Goal: Communication & Community: Ask a question

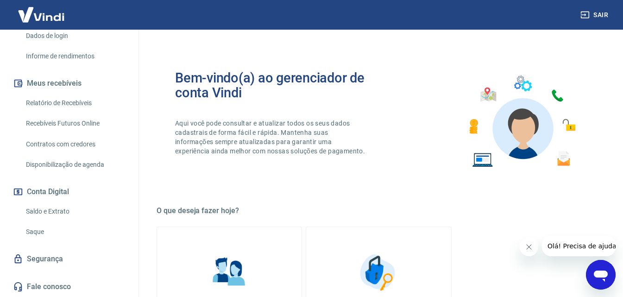
scroll to position [46, 0]
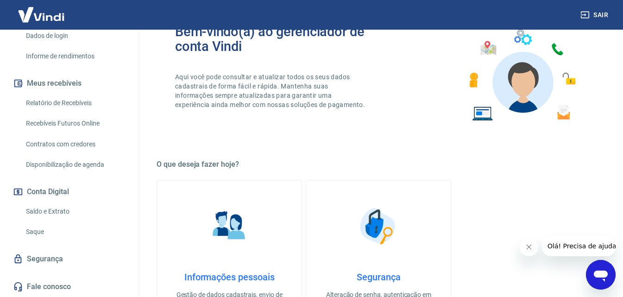
click at [75, 123] on link "Recebíveis Futuros Online" at bounding box center [74, 123] width 105 height 19
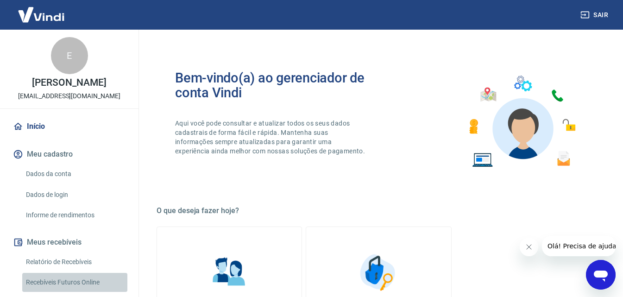
click at [75, 281] on link "Recebíveis Futuros Online" at bounding box center [74, 282] width 105 height 19
click at [601, 273] on icon "Abrir janela de mensagens" at bounding box center [601, 275] width 14 height 11
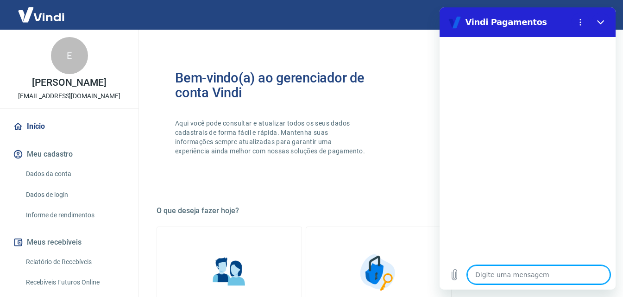
type textarea "b"
type textarea "x"
type textarea "bo"
type textarea "x"
type textarea "bol"
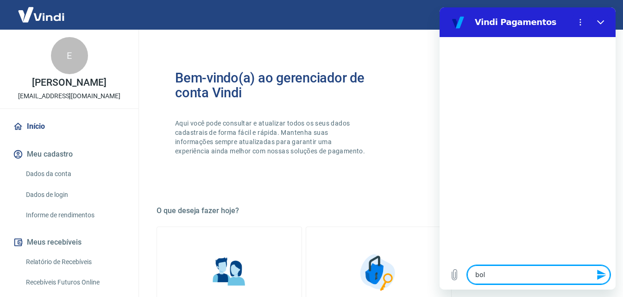
type textarea "x"
type textarea "bole"
type textarea "x"
type textarea "bolet"
type textarea "x"
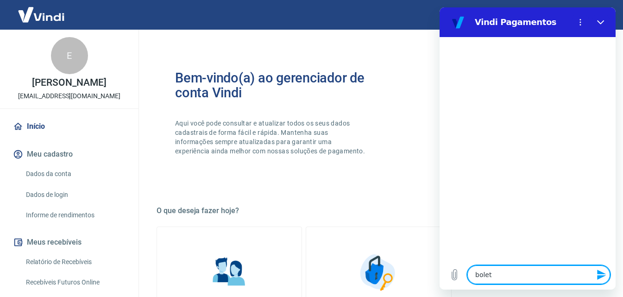
type textarea "boleto"
type textarea "x"
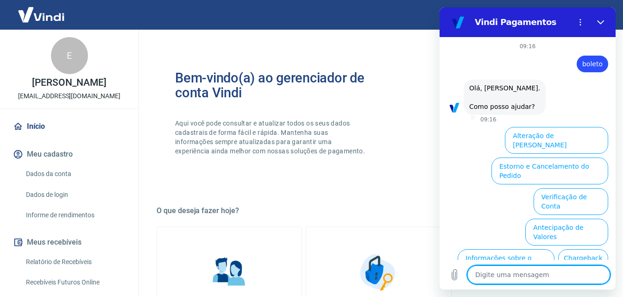
scroll to position [56, 0]
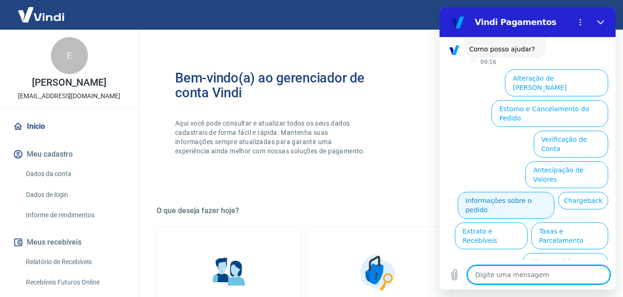
click at [554, 192] on button "Informações sobre o pedido" at bounding box center [505, 205] width 97 height 27
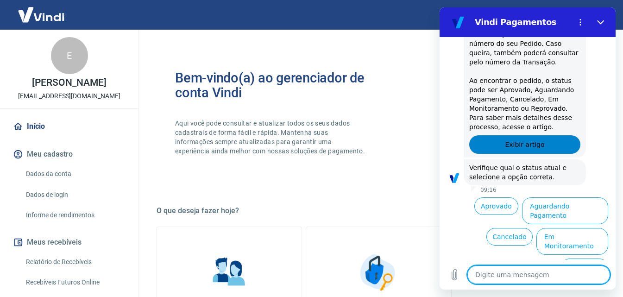
scroll to position [216, 0]
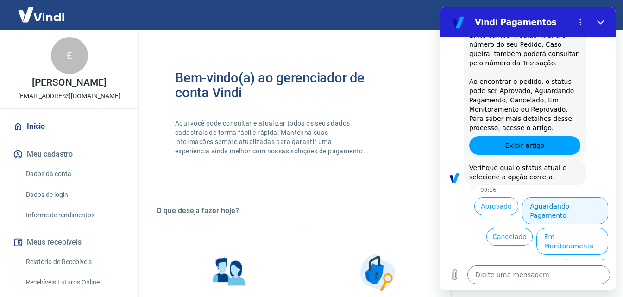
click at [573, 206] on button "Aguardando Pagamento" at bounding box center [565, 210] width 86 height 27
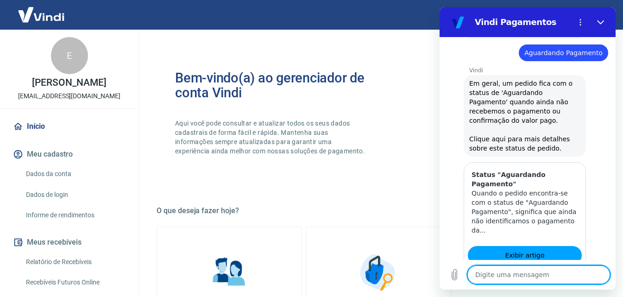
scroll to position [478, 0]
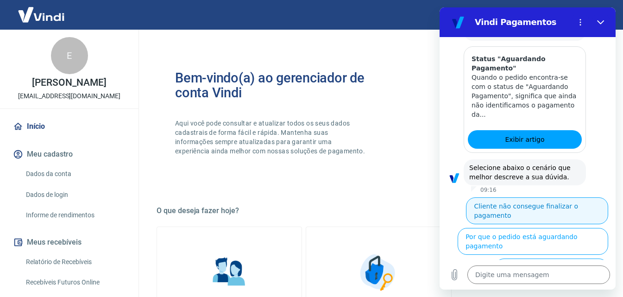
click at [520, 198] on button "Cliente não consegue finalizar o pagamento" at bounding box center [537, 210] width 142 height 27
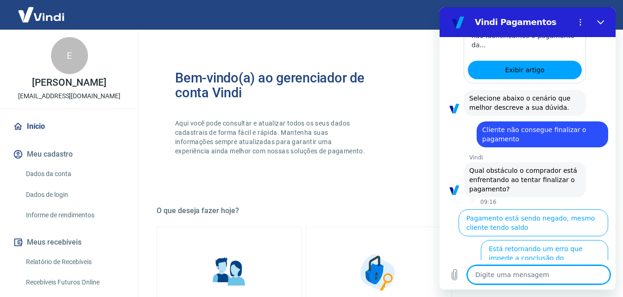
scroll to position [546, 0]
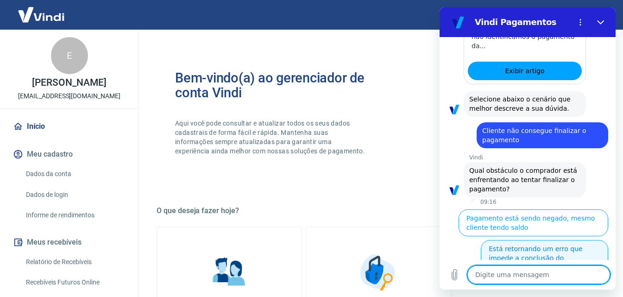
click at [578, 244] on button "Está retornando um erro que impede a conclusão do pagamento" at bounding box center [544, 258] width 127 height 36
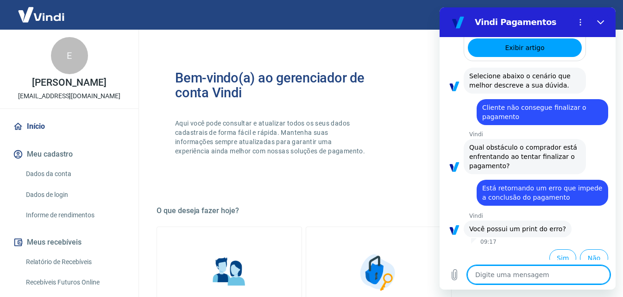
scroll to position [569, 0]
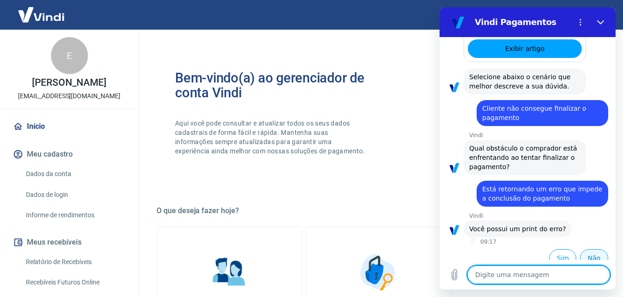
click at [589, 249] on button "Não" at bounding box center [594, 258] width 28 height 18
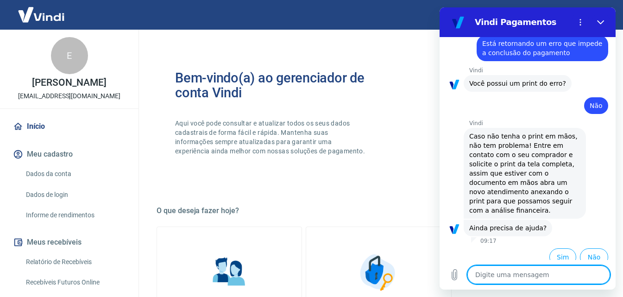
scroll to position [713, 0]
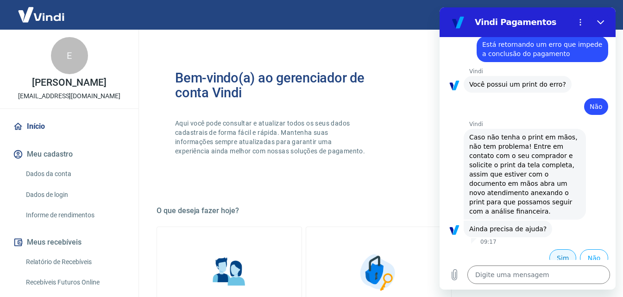
click at [559, 249] on button "Sim" at bounding box center [562, 258] width 27 height 18
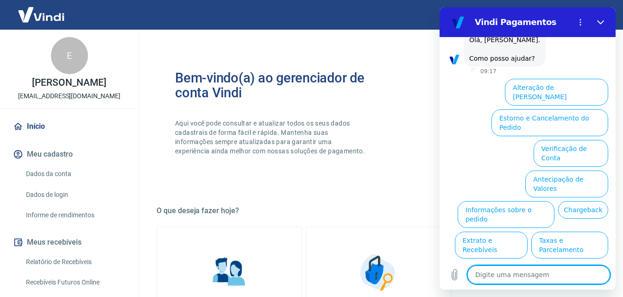
scroll to position [955, 0]
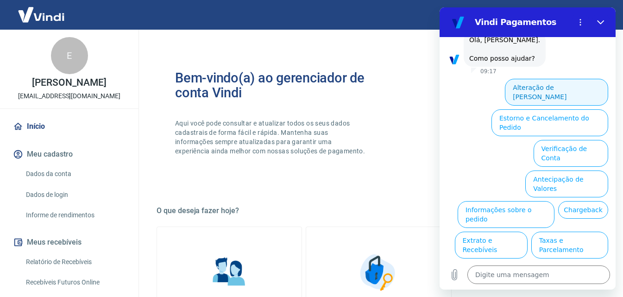
click at [553, 80] on button "Alteração de [PERSON_NAME]" at bounding box center [556, 92] width 103 height 27
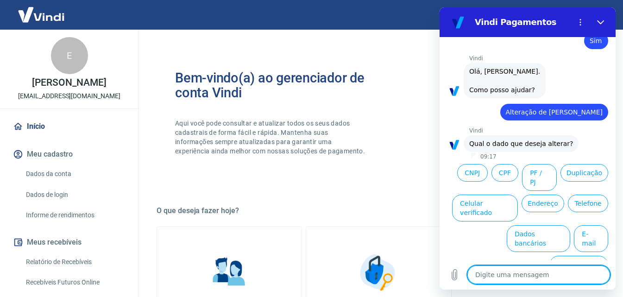
scroll to position [922, 0]
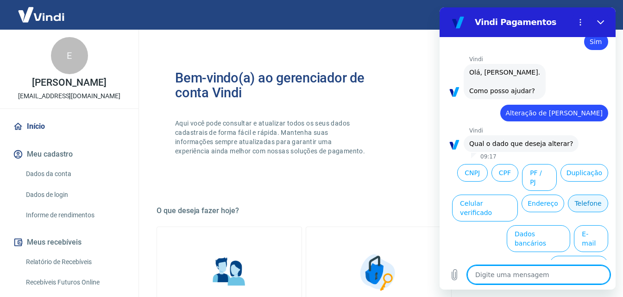
click at [581, 206] on button "Telefone" at bounding box center [588, 203] width 40 height 18
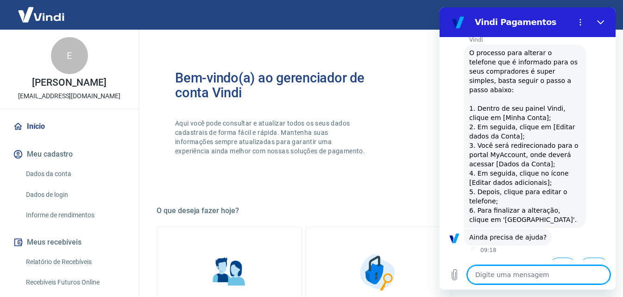
scroll to position [1065, 0]
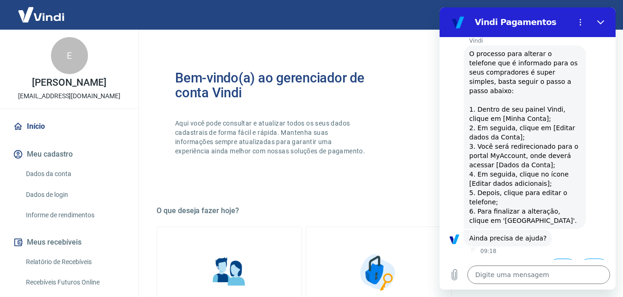
click at [556, 258] on button "Sim" at bounding box center [562, 267] width 27 height 18
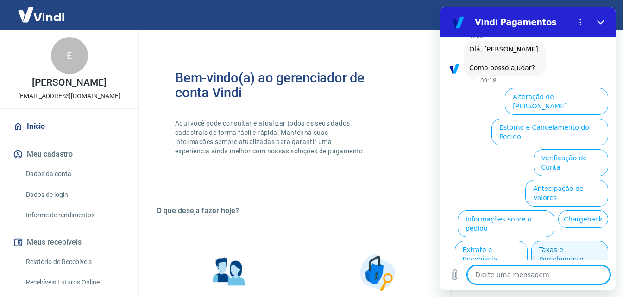
scroll to position [1307, 0]
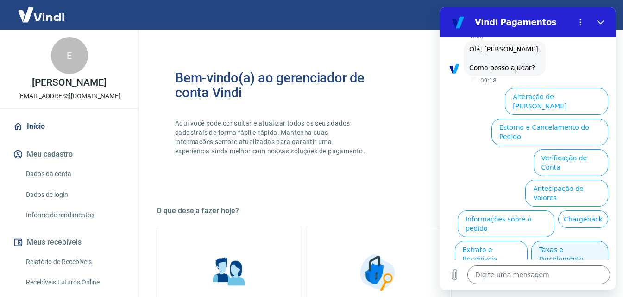
click at [558, 241] on button "Taxas e Parcelamento" at bounding box center [569, 254] width 77 height 27
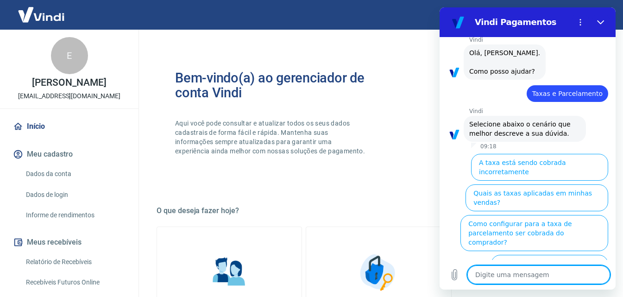
scroll to position [1302, 0]
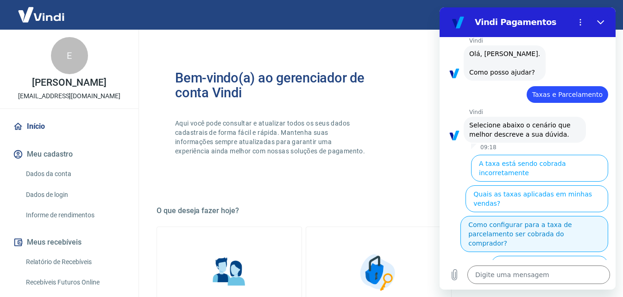
click at [553, 216] on button "Como configurar para a taxa de parcelamento ser cobrada do comprador?" at bounding box center [534, 234] width 148 height 36
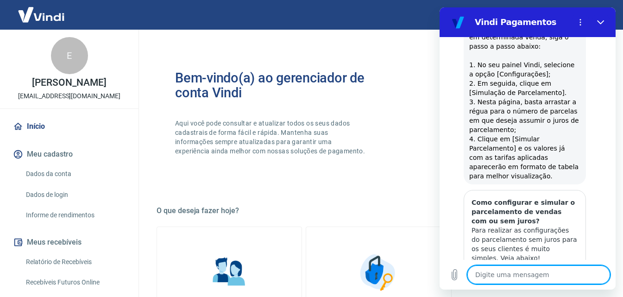
scroll to position [1794, 0]
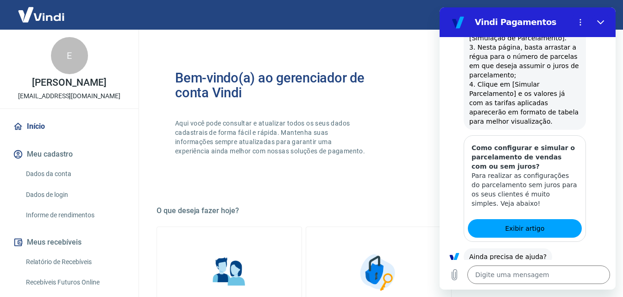
click at [552, 277] on button "Sim" at bounding box center [562, 286] width 27 height 18
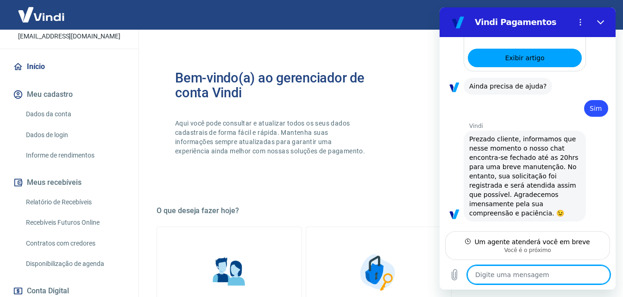
scroll to position [64, 0]
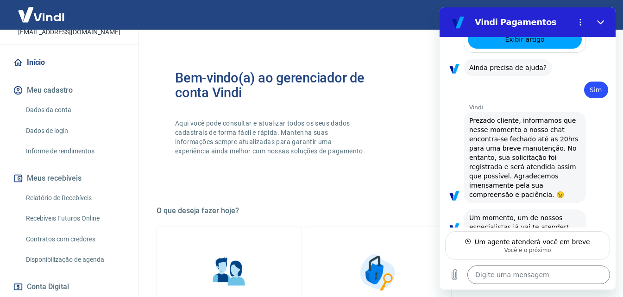
type textarea "x"
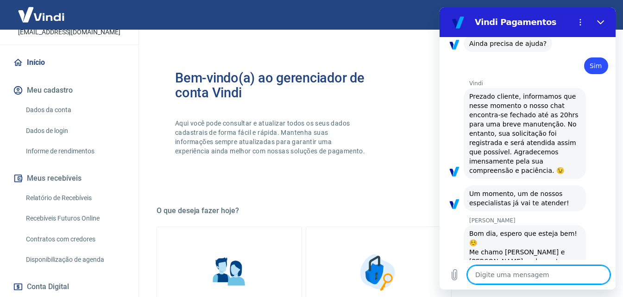
scroll to position [2008, 0]
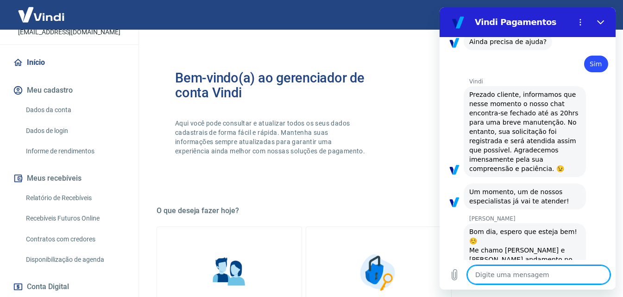
type textarea "o"
type textarea "x"
type textarea "ol"
type textarea "x"
type textarea "olá"
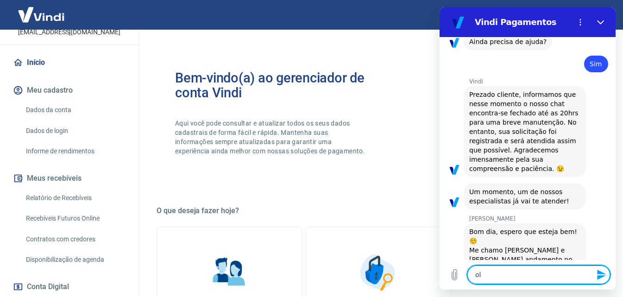
type textarea "x"
type textarea "olá"
type textarea "x"
type textarea "olá b"
type textarea "x"
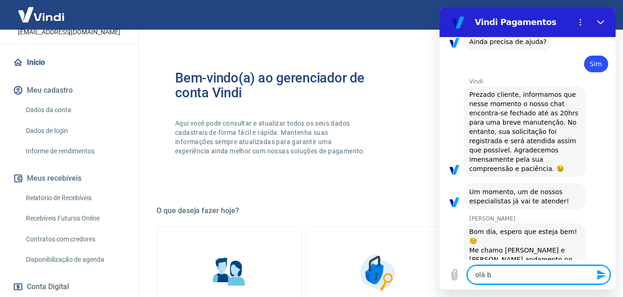
type textarea "olá bo"
type textarea "x"
type textarea "olá bom"
type textarea "x"
type textarea "olá bom"
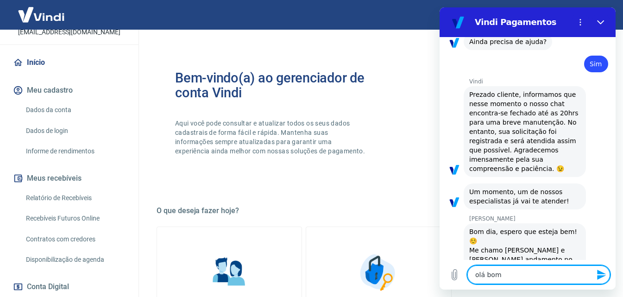
type textarea "x"
type textarea "olá bom d"
type textarea "x"
type textarea "olá bom di"
type textarea "x"
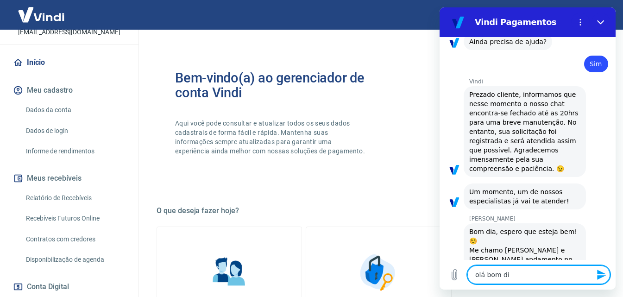
type textarea "olá bom dia"
type textarea "x"
type textarea "olá bom dia!"
type textarea "x"
type textarea "olá bom dia!!"
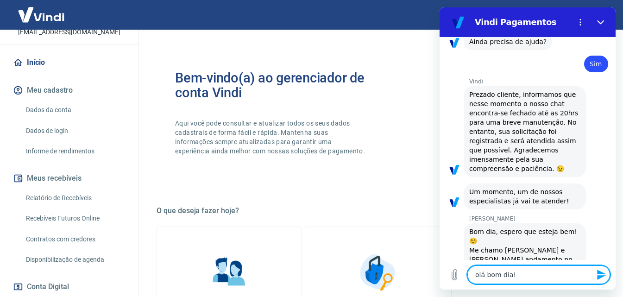
type textarea "x"
type textarea "olá bom dia!!!"
type textarea "x"
type textarea "olá bom dia!!!"
type textarea "x"
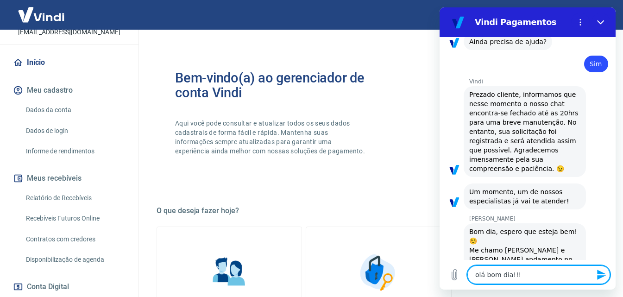
type textarea "olá bom dia!!! G"
type textarea "x"
type textarea "olá bom dia!!! Ga"
type textarea "x"
type textarea "olá bom dia!!! Gab"
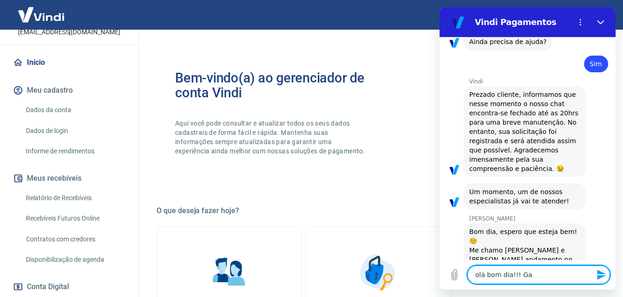
type textarea "x"
type textarea "olá bom dia!!! [GEOGRAPHIC_DATA]"
type textarea "x"
type textarea "olá bom dia!!! Gabri"
type textarea "x"
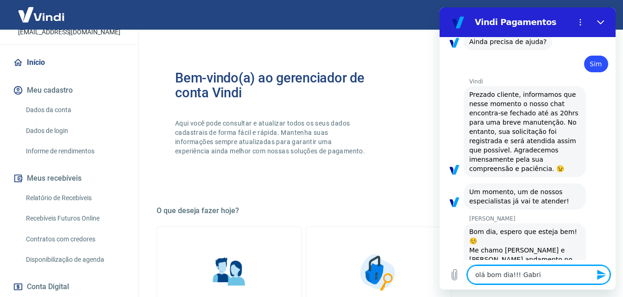
type textarea "olá bom dia!!! Gabrie"
type textarea "x"
type textarea "olá bom dia!!! [PERSON_NAME]"
type textarea "x"
type textarea "olá bom dia!!! Gabriell"
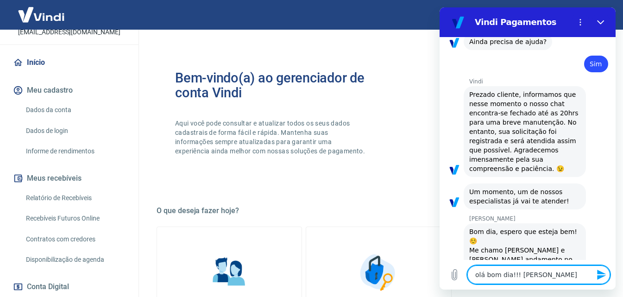
type textarea "x"
type textarea "olá bom dia!!! [PERSON_NAME]"
type textarea "x"
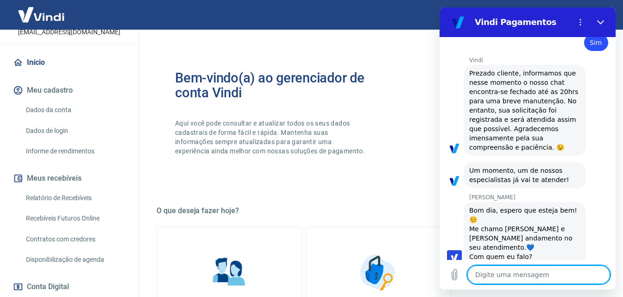
type textarea "x"
type textarea "S"
type textarea "x"
type textarea "So"
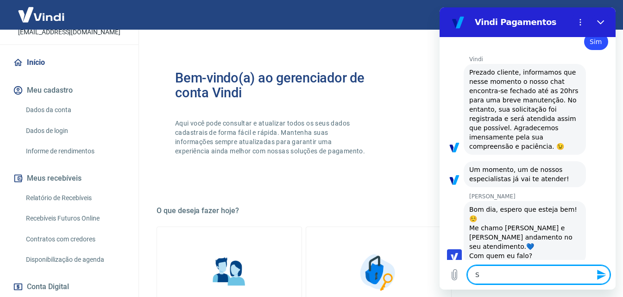
type textarea "x"
type textarea "Sou"
type textarea "x"
type textarea "Sou"
type textarea "x"
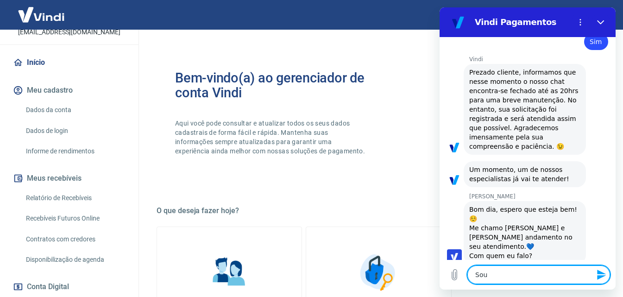
type textarea "Sou o"
type textarea "x"
type textarea "Sou o"
type textarea "x"
type textarea "Sou o E"
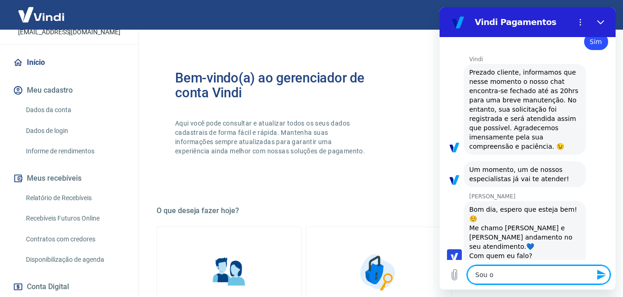
type textarea "x"
type textarea "Sou o Ed"
type textarea "x"
type textarea "Sou o Edg"
type textarea "x"
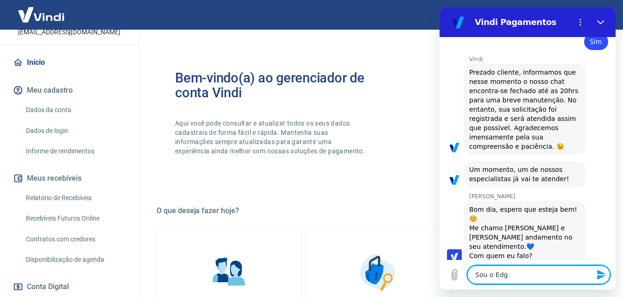
type textarea "Sou o Edga"
type textarea "x"
type textarea "Sou o Edgar"
type textarea "x"
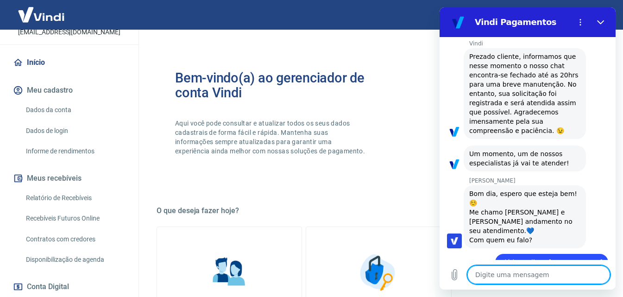
scroll to position [2048, 0]
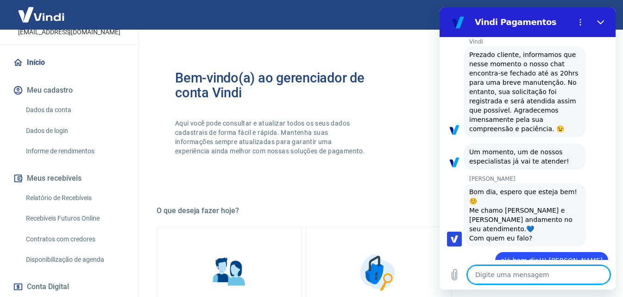
type textarea "x"
type textarea "c"
type textarea "x"
type textarea "cl"
type textarea "x"
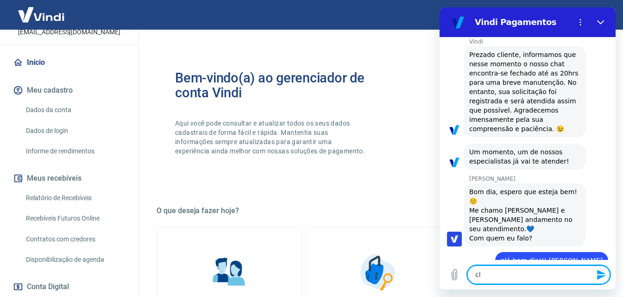
type textarea "cli"
type textarea "x"
type textarea "clie"
type textarea "x"
type textarea "clien"
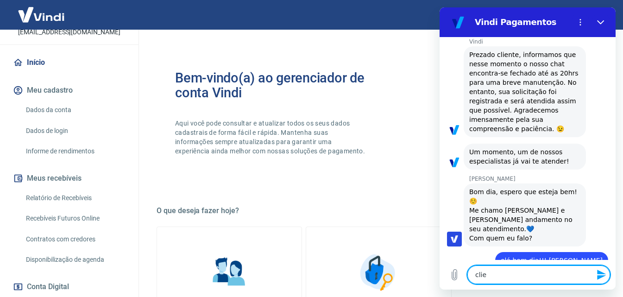
type textarea "x"
type textarea "client"
type textarea "x"
type textarea "cliente"
type textarea "x"
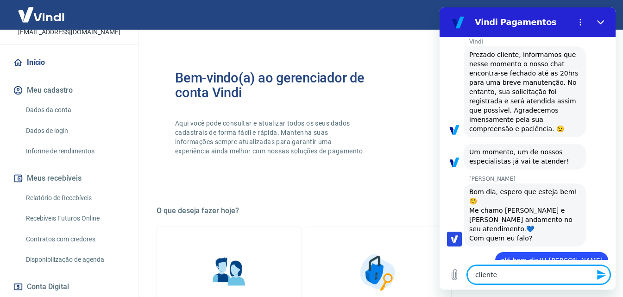
type textarea "cliente"
type textarea "x"
type textarea "cliente f"
type textarea "x"
type textarea "cliente fe"
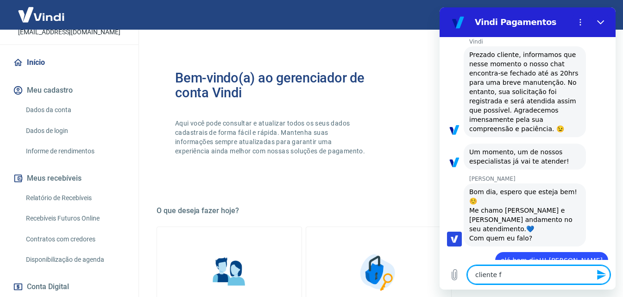
type textarea "x"
type textarea "cliente fez"
type textarea "x"
type textarea "cliente fez"
type textarea "x"
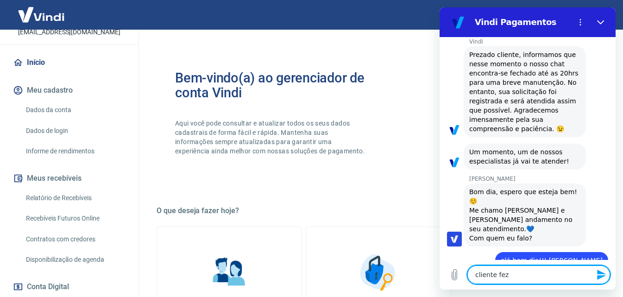
type textarea "cliente fez u"
type textarea "x"
type textarea "cliente fez um"
type textarea "x"
type textarea "cliente fez uma"
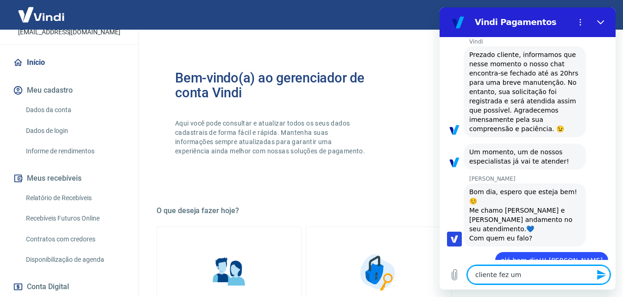
type textarea "x"
type textarea "cliente fez uma"
type textarea "x"
type textarea "cliente fez uma c"
type textarea "x"
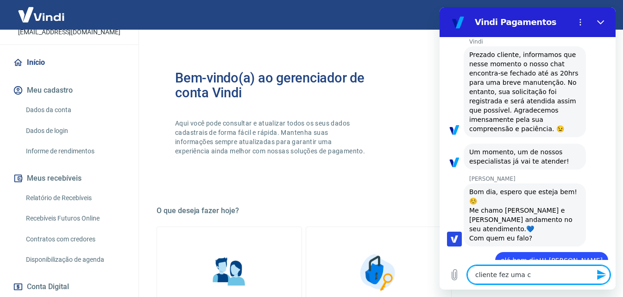
type textarea "cliente fez uma co"
type textarea "x"
type textarea "cliente fez uma com"
type textarea "x"
type textarea "cliente fez uma comp"
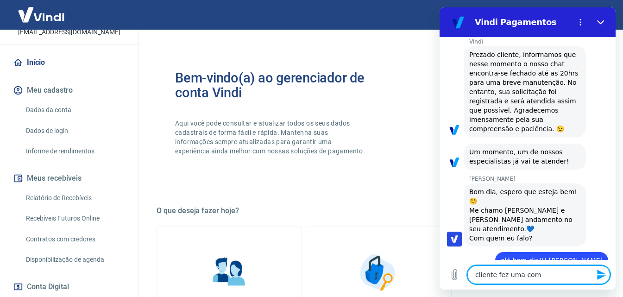
type textarea "x"
type textarea "cliente fez uma compr"
type textarea "x"
type textarea "cliente fez uma compra"
type textarea "x"
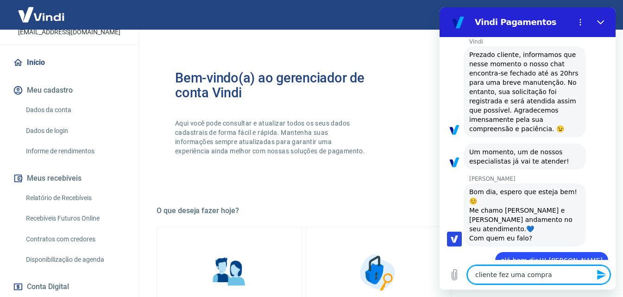
type textarea "cliente fez uma compra"
type textarea "x"
type textarea "cliente fez uma compra e"
type textarea "x"
type textarea "cliente fez uma compra e"
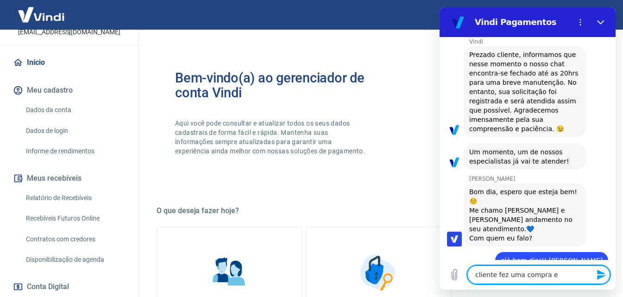
type textarea "x"
type textarea "cliente fez uma compra e o"
type textarea "x"
type textarea "cliente fez uma compra e o"
type textarea "x"
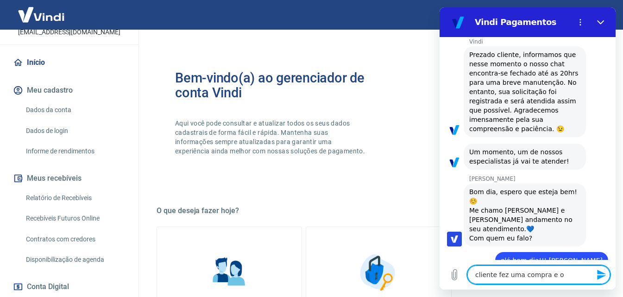
type textarea "cliente fez uma compra e o b"
type textarea "x"
type textarea "cliente fez uma compra e o bo"
type textarea "x"
type textarea "cliente fez uma compra e o bol"
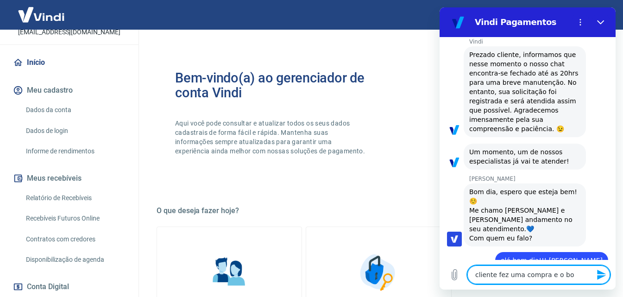
type textarea "x"
type textarea "cliente fez uma compra e o bole"
type textarea "x"
type textarea "cliente fez uma compra e o bolet"
type textarea "x"
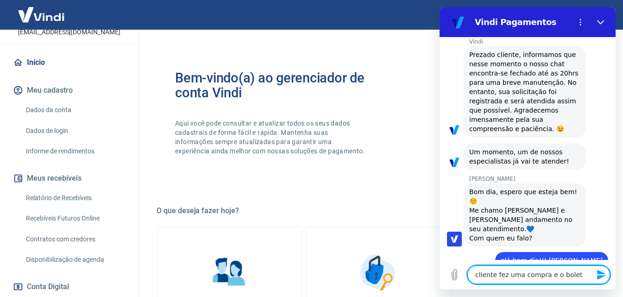
type textarea "cliente fez uma compra e o boleto"
type textarea "x"
type textarea "cliente fez uma compra e o boleto"
type textarea "x"
type textarea "cliente fez uma compra e o boleto s"
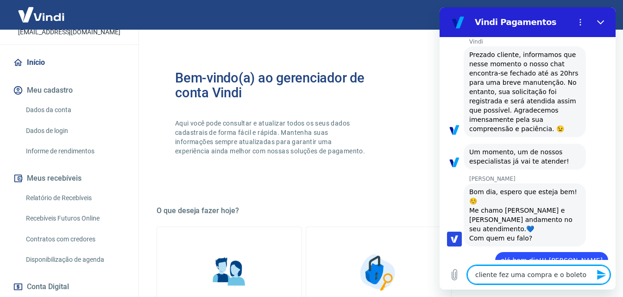
type textarea "x"
type textarea "cliente fez uma compra e o boleto sa"
type textarea "x"
type textarea "cliente fez uma compra e o boleto sai"
type textarea "x"
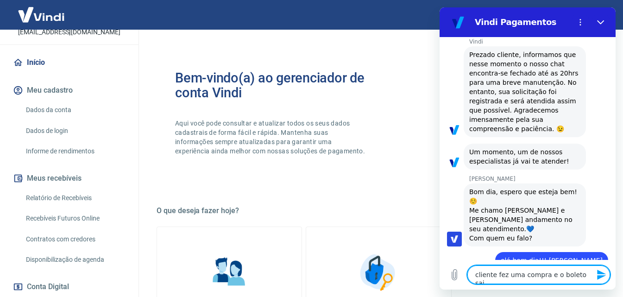
type textarea "cliente fez uma compra e o boleto saiu"
type textarea "x"
type textarea "cliente fez uma compra e o boleto saiu"
type textarea "x"
type textarea "cliente fez uma compra e o boleto saiu c"
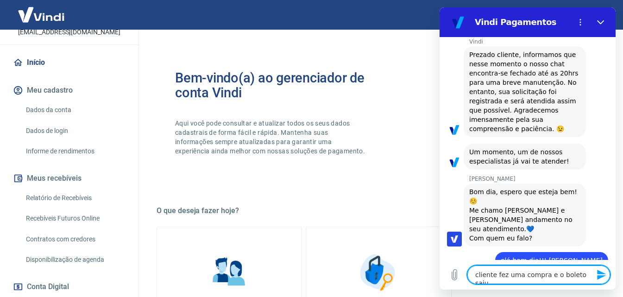
type textarea "x"
type textarea "cliente fez uma compra e o boleto saiu co"
type textarea "x"
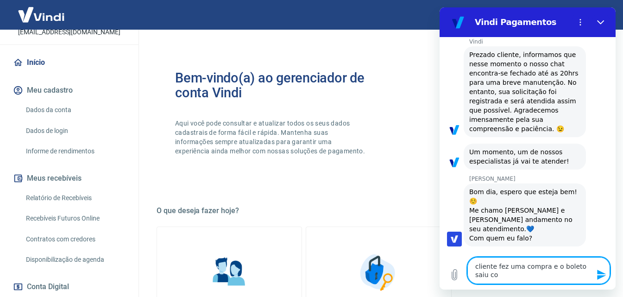
type textarea "cliente fez uma compra e o boleto saiu com"
type textarea "x"
type textarea "cliente fez uma compra e o boleto saiu com"
type textarea "x"
type textarea "cliente fez uma compra e o boleto saiu com v"
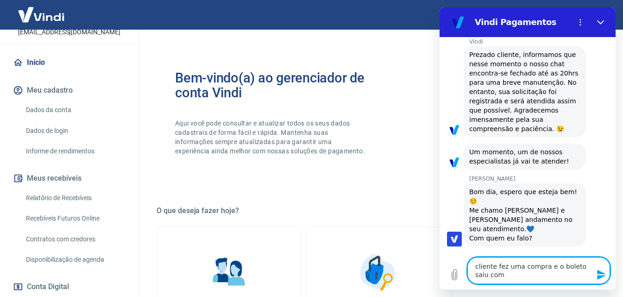
type textarea "x"
type textarea "cliente fez uma compra e o boleto saiu com ve"
type textarea "x"
type textarea "cliente fez uma compra e o boleto saiu com ven"
type textarea "x"
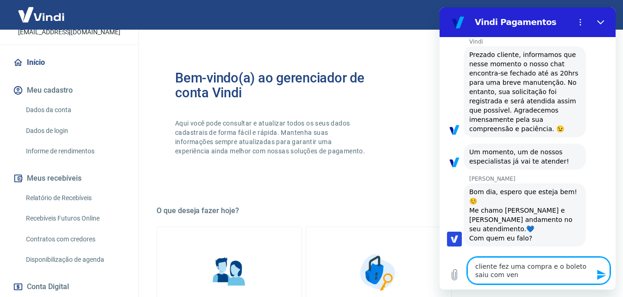
type textarea "cliente fez uma compra e o boleto saiu com venc"
type textarea "x"
type textarea "cliente fez uma compra e o boleto saiu com venci"
type textarea "x"
type textarea "cliente fez uma compra e o boleto saiu com vencim"
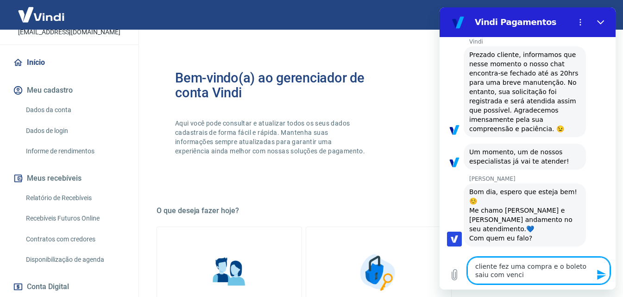
type textarea "x"
type textarea "cliente fez uma compra e o boleto saiu com vencime"
type textarea "x"
type textarea "cliente fez uma compra e o boleto saiu com vencimen"
type textarea "x"
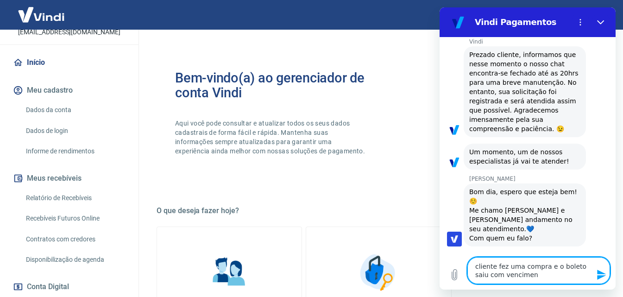
type textarea "cliente fez uma compra e o boleto saiu com venciment"
type textarea "x"
type textarea "cliente fez uma compra e o boleto saiu com vencimento"
type textarea "x"
type textarea "cliente fez uma compra e o boleto saiu com vencimento"
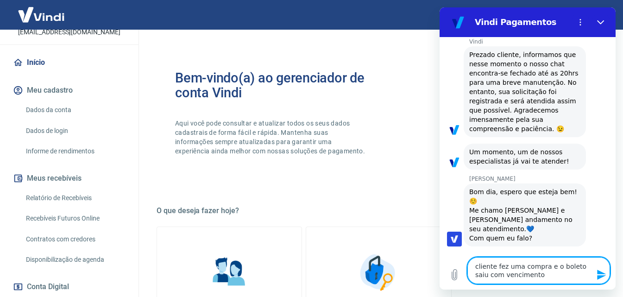
type textarea "x"
type textarea "cliente fez uma compra e o boleto saiu com vencimento p"
type textarea "x"
type textarea "cliente fez uma compra e o boleto saiu com vencimento pa"
type textarea "x"
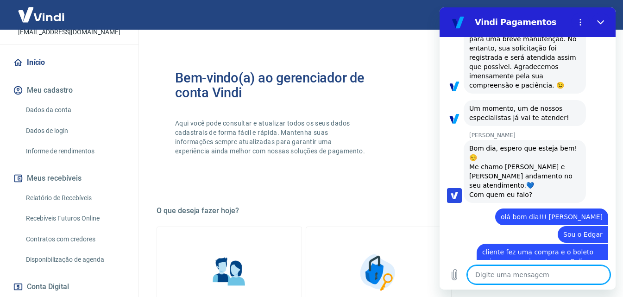
scroll to position [2094, 0]
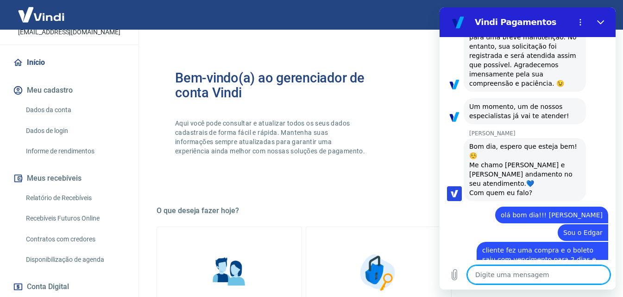
paste textarea "TRANSAÇÃO 224113877 [DATE] 17:21"
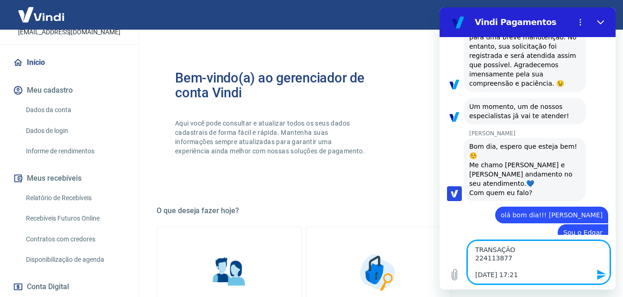
click at [489, 265] on textarea "TRANSAÇÃO 224113877 [DATE] 17:21" at bounding box center [538, 262] width 143 height 44
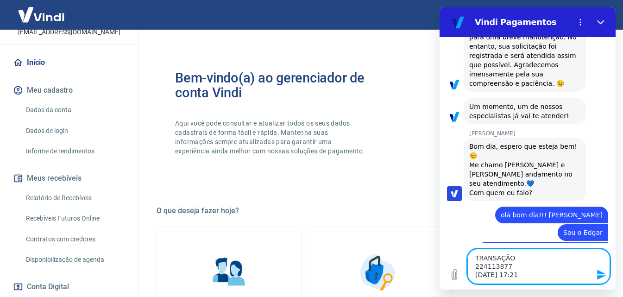
click at [515, 258] on textarea "TRANSAÇÃO 224113877 [DATE] 17:21" at bounding box center [538, 266] width 143 height 35
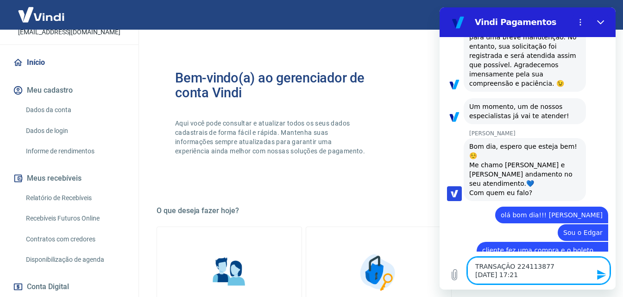
click at [598, 272] on icon "Enviar mensagem" at bounding box center [601, 274] width 9 height 10
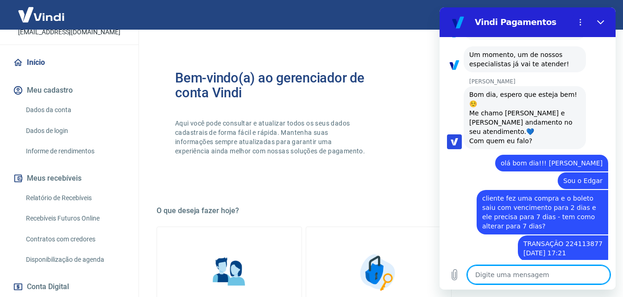
scroll to position [2147, 0]
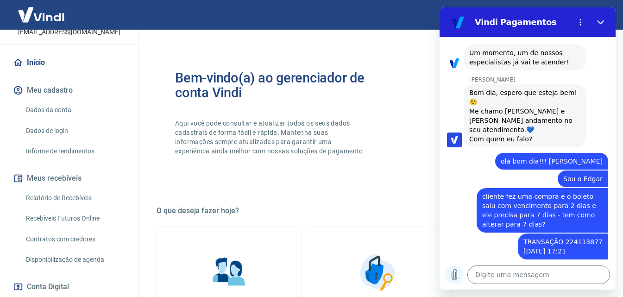
click at [453, 280] on icon "Carregar arquivo" at bounding box center [454, 274] width 5 height 11
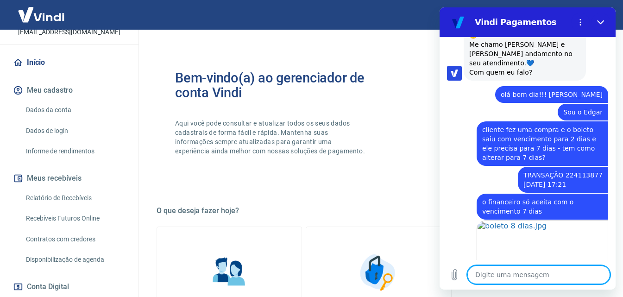
scroll to position [2216, 0]
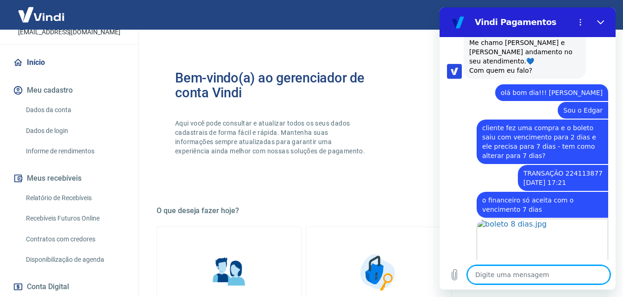
click at [515, 277] on textarea at bounding box center [538, 274] width 143 height 19
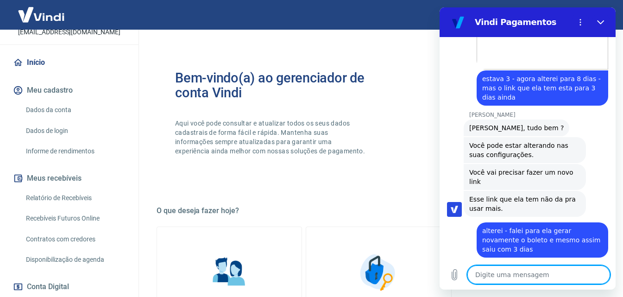
scroll to position [2434, 0]
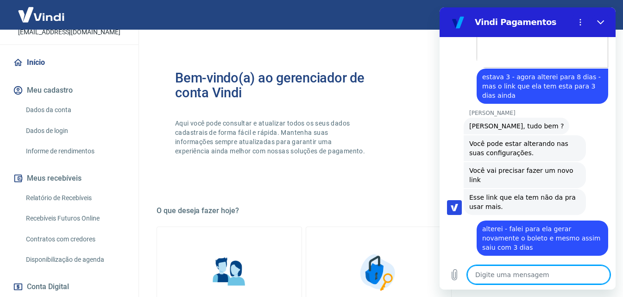
paste textarea "[URL][DOMAIN_NAME]"
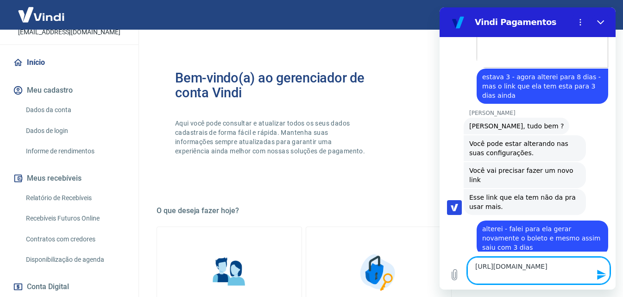
click at [600, 274] on icon "Enviar mensagem" at bounding box center [601, 274] width 9 height 10
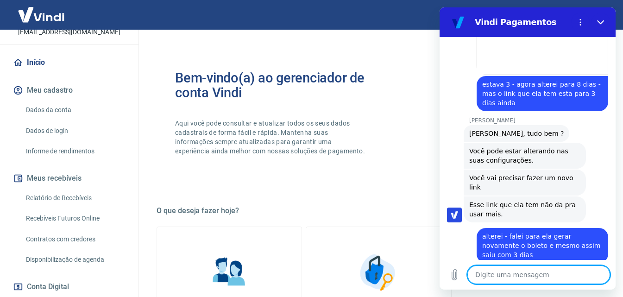
scroll to position [2334, 0]
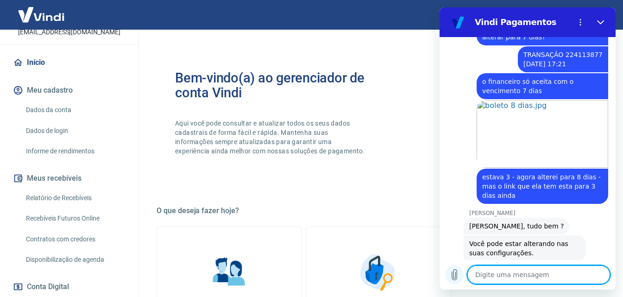
click at [452, 275] on icon "Carregar arquivo" at bounding box center [454, 274] width 5 height 11
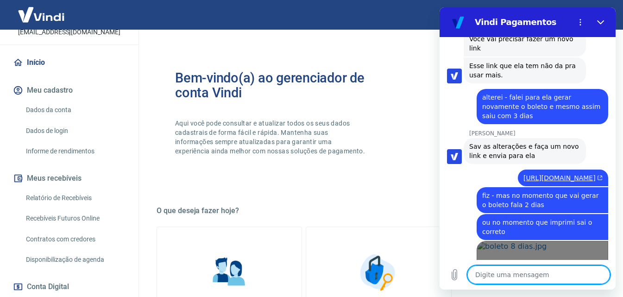
scroll to position [2588, 0]
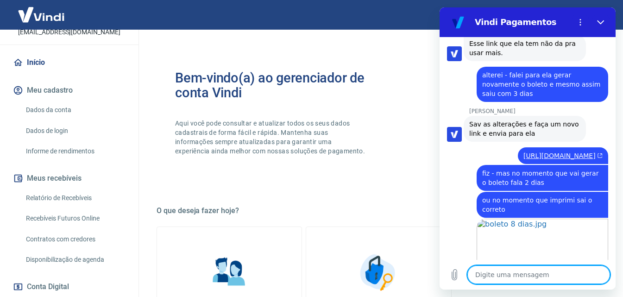
click at [506, 277] on textarea at bounding box center [538, 274] width 143 height 19
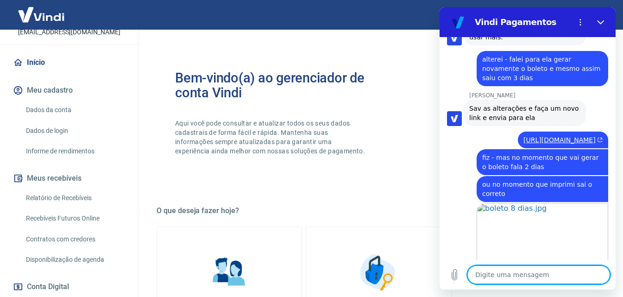
scroll to position [2606, 0]
